Goal: Task Accomplishment & Management: Manage account settings

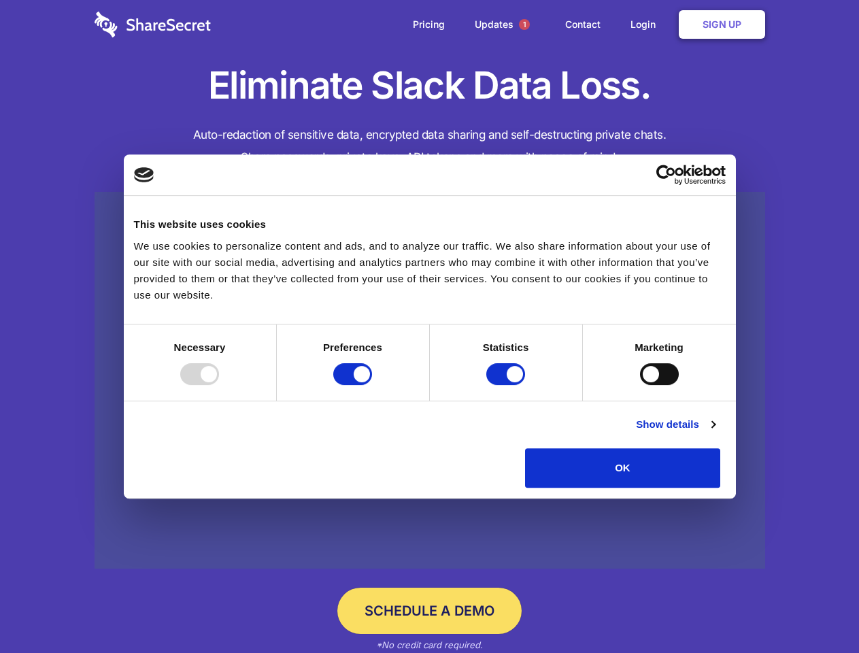
click at [219, 385] on div at bounding box center [199, 374] width 39 height 22
click at [372, 385] on input "Preferences" at bounding box center [352, 374] width 39 height 22
checkbox input "false"
click at [507, 385] on input "Statistics" at bounding box center [505, 374] width 39 height 22
checkbox input "false"
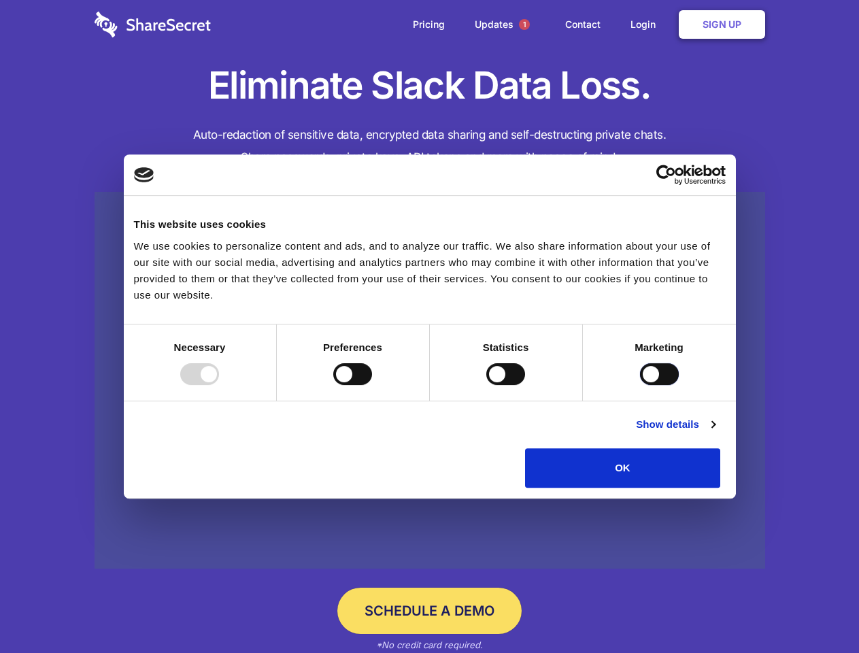
click at [640, 385] on input "Marketing" at bounding box center [659, 374] width 39 height 22
checkbox input "true"
